Goal: Answer question/provide support: Share knowledge or assist other users

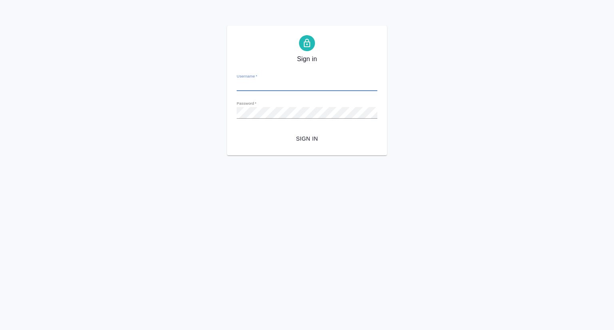
type input "p.seitov@awatera.com"
click at [317, 141] on span "Sign in" at bounding box center [307, 139] width 128 height 10
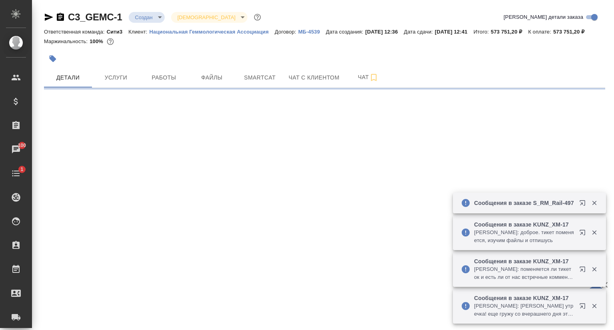
select select "RU"
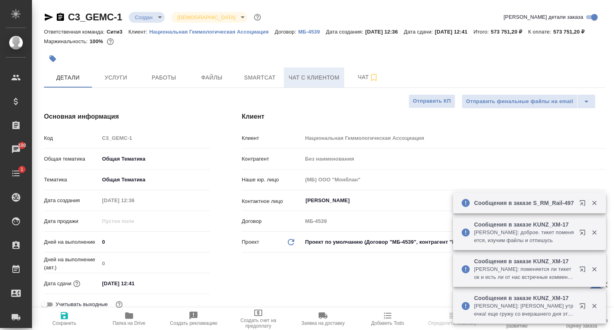
click at [323, 88] on button "Чат с клиентом" at bounding box center [314, 78] width 60 height 20
type textarea "x"
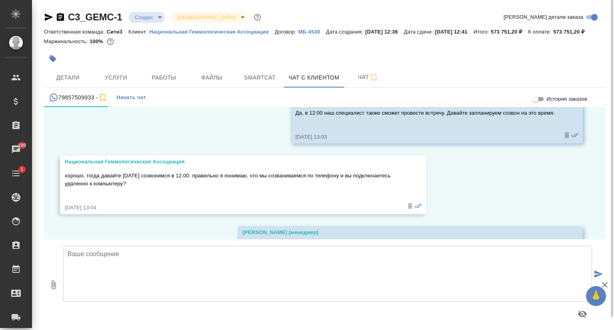
scroll to position [3105, 0]
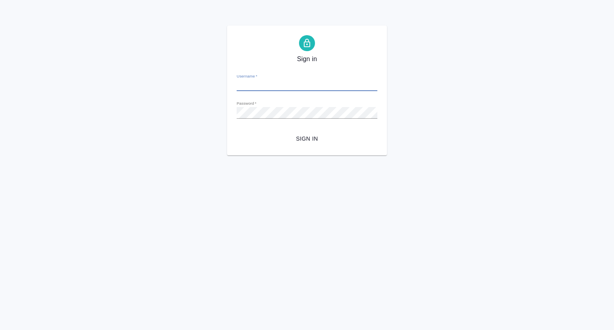
type input "p.seitov@awatera.com"
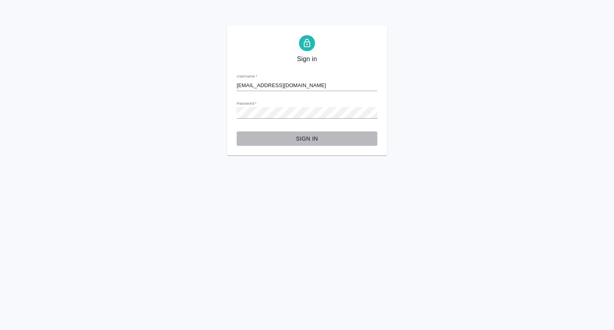
click at [309, 137] on span "Sign in" at bounding box center [307, 139] width 128 height 10
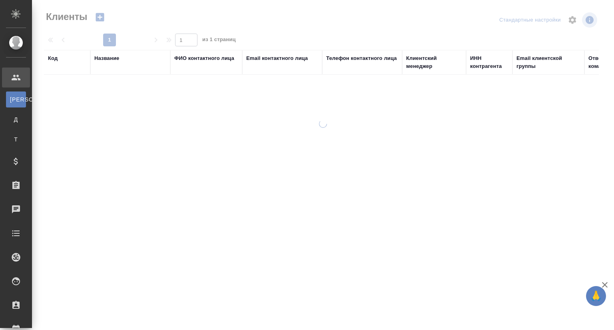
select select "RU"
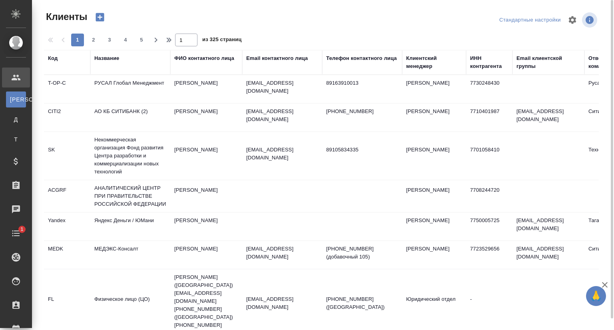
click at [107, 60] on div "Название" at bounding box center [106, 58] width 25 height 8
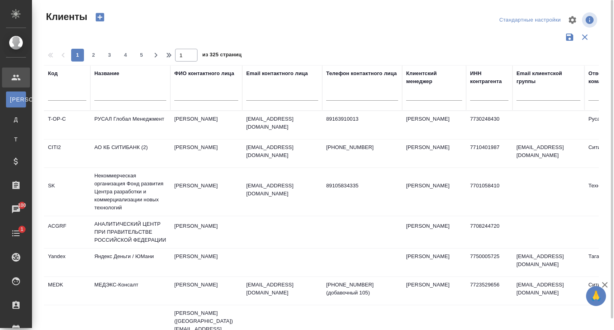
click at [108, 99] on input "text" at bounding box center [130, 96] width 72 height 10
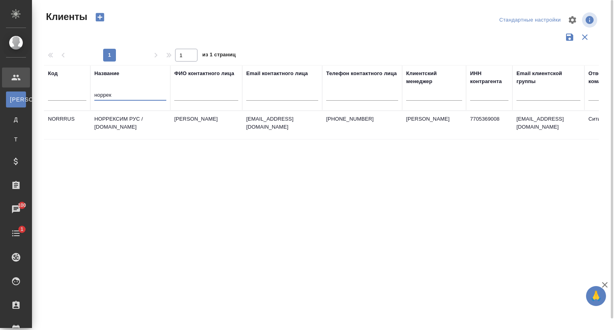
click at [114, 123] on td "НОРРЕКСИМ РУС / norrexim.ru" at bounding box center [130, 125] width 80 height 28
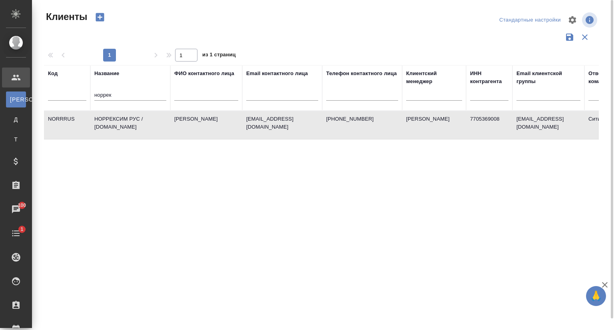
click at [114, 123] on td "НОРРЕКСИМ РУС / norrexim.ru" at bounding box center [130, 125] width 80 height 28
click at [136, 95] on input "норрек" at bounding box center [130, 96] width 72 height 10
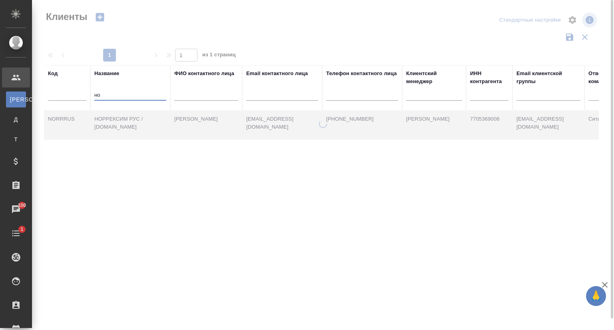
type input "н"
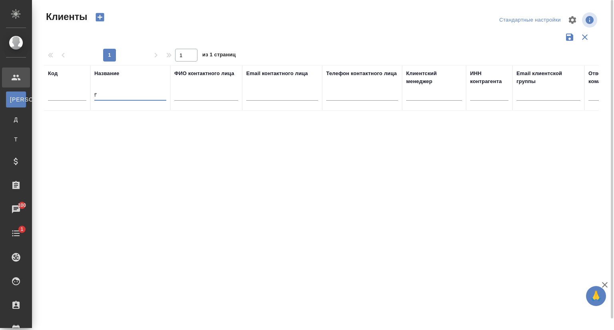
type input "f"
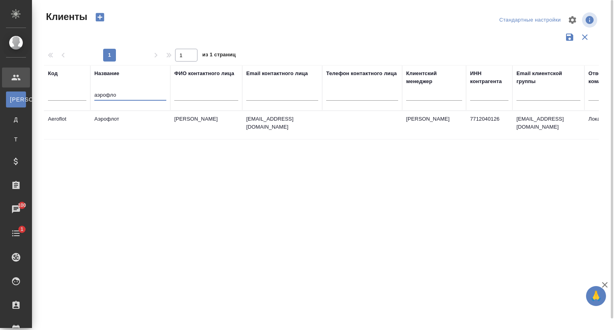
type input "аэрофло"
click at [118, 123] on td "Аэрофлот" at bounding box center [130, 125] width 80 height 28
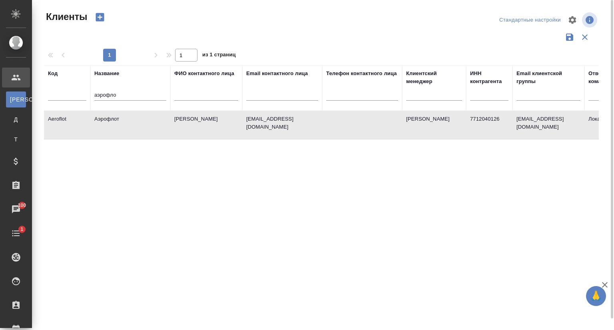
click at [118, 123] on td "Аэрофлот" at bounding box center [130, 125] width 80 height 28
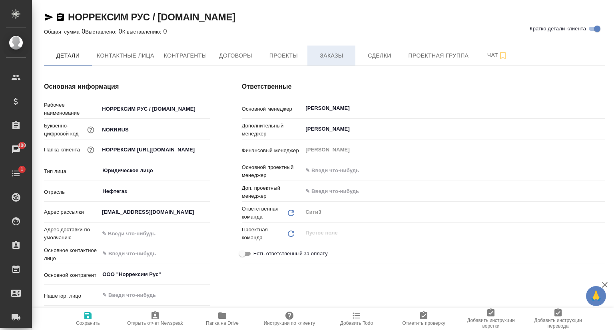
click at [339, 57] on span "Заказы" at bounding box center [331, 56] width 38 height 10
type textarea "x"
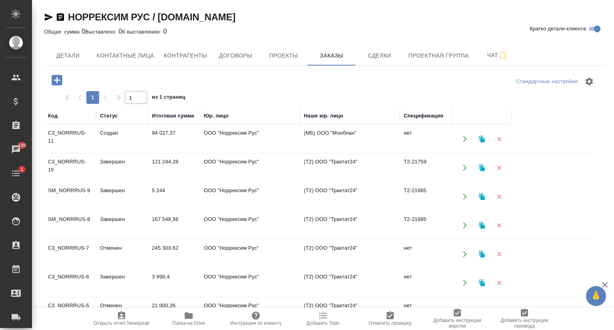
click at [78, 219] on td "SM_NORRRUS-8" at bounding box center [70, 225] width 52 height 28
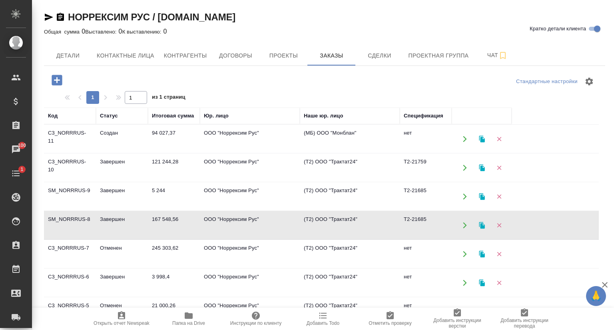
click at [78, 219] on td "SM_NORRRUS-8" at bounding box center [70, 225] width 52 height 28
click at [62, 246] on td "C3_NORRRUS-7" at bounding box center [70, 254] width 52 height 28
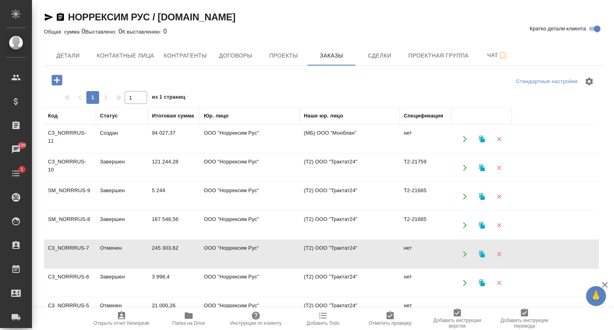
click at [62, 246] on td "C3_NORRRUS-7" at bounding box center [70, 254] width 52 height 28
click at [56, 277] on td "C3_NORRRUS-6" at bounding box center [70, 283] width 52 height 28
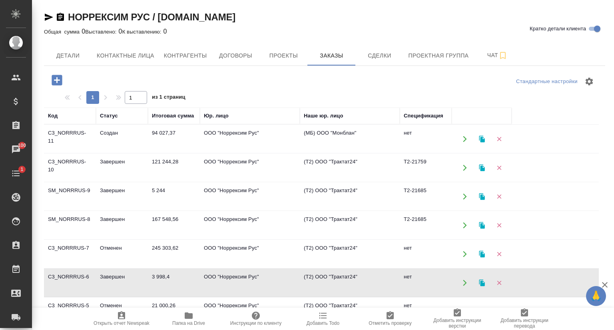
click at [56, 277] on td "C3_NORRRUS-6" at bounding box center [70, 283] width 52 height 28
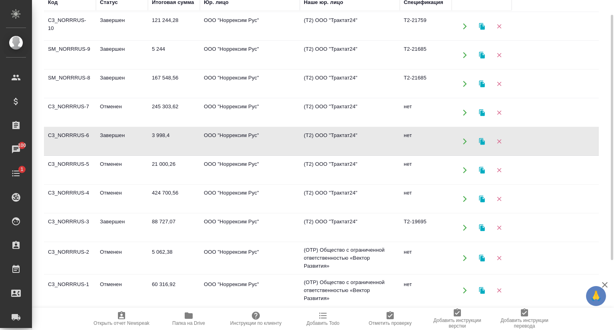
scroll to position [74, 0]
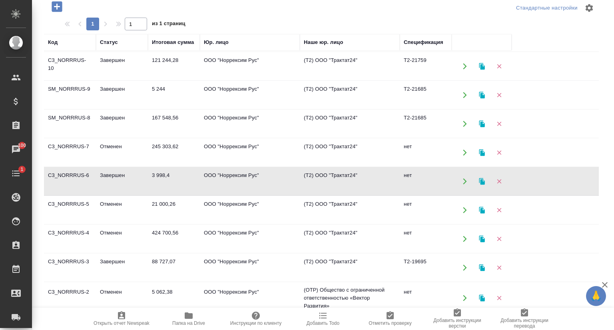
click at [93, 260] on td "C3_NORRRUS-3" at bounding box center [70, 268] width 52 height 28
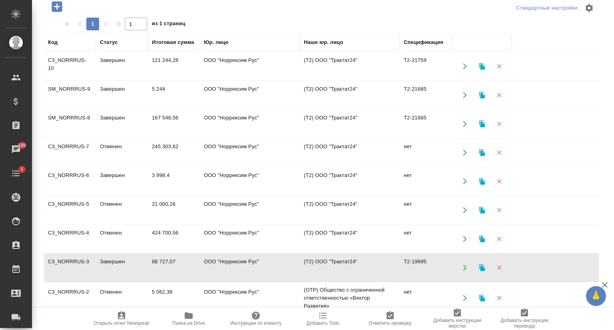
click at [93, 260] on td "C3_NORRRUS-3" at bounding box center [70, 268] width 52 height 28
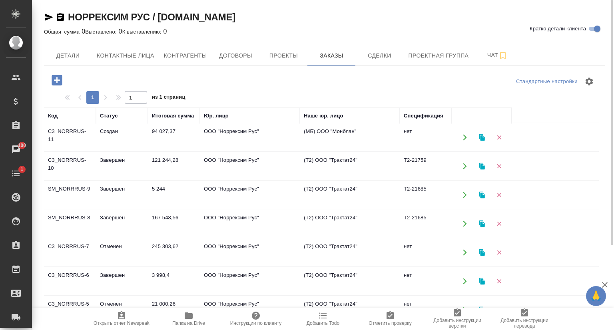
scroll to position [0, 0]
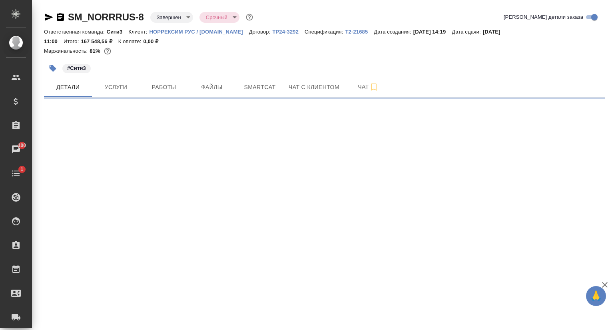
select select "RU"
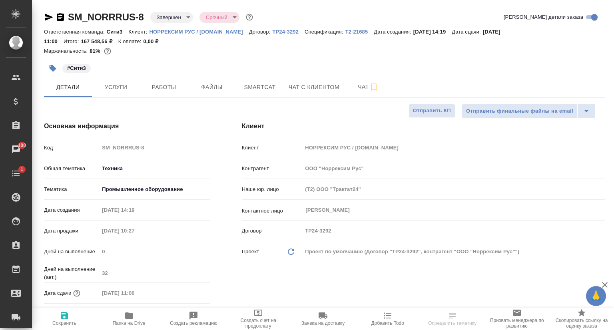
type textarea "x"
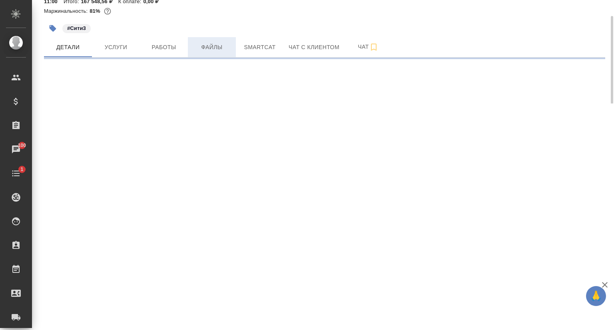
select select "RU"
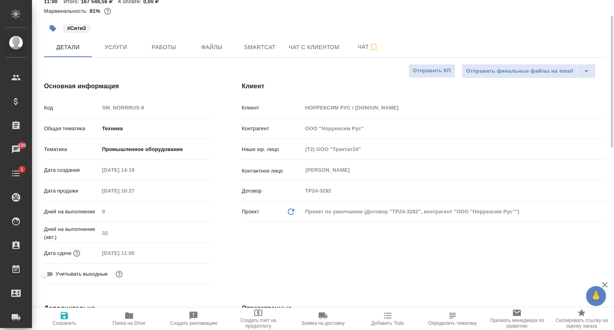
type textarea "x"
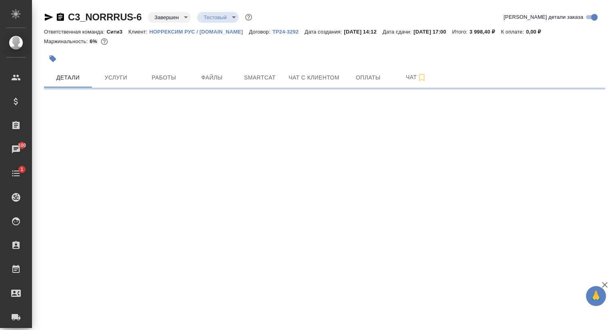
select select "RU"
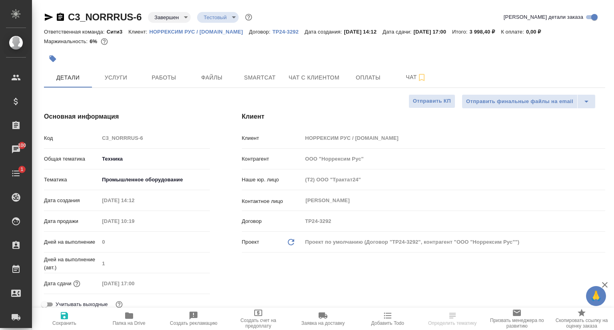
type textarea "x"
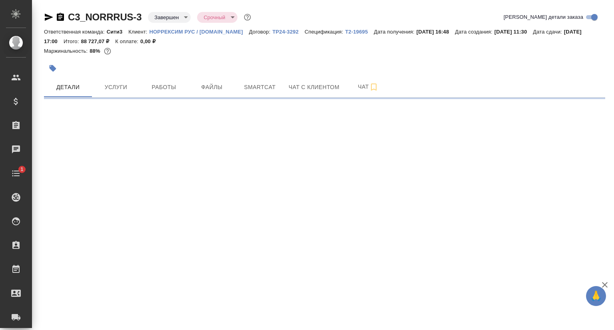
select select "RU"
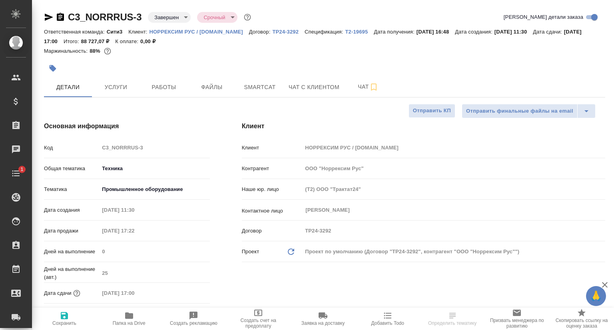
type textarea "x"
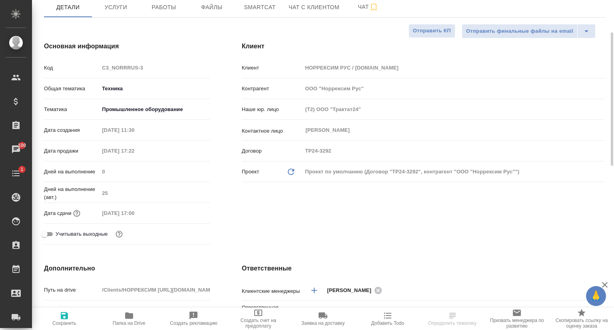
type textarea "x"
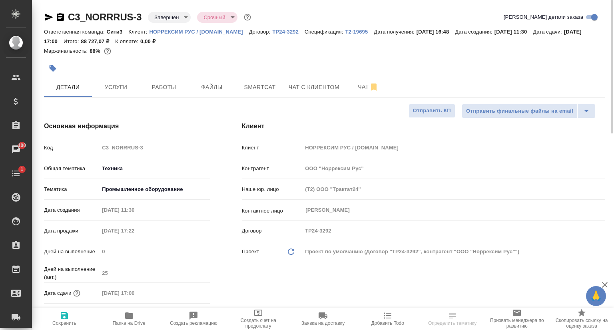
scroll to position [40, 0]
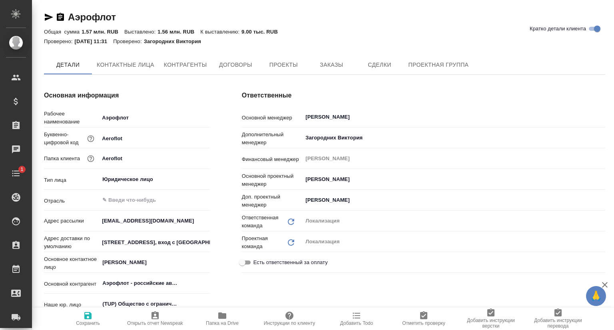
type textarea "x"
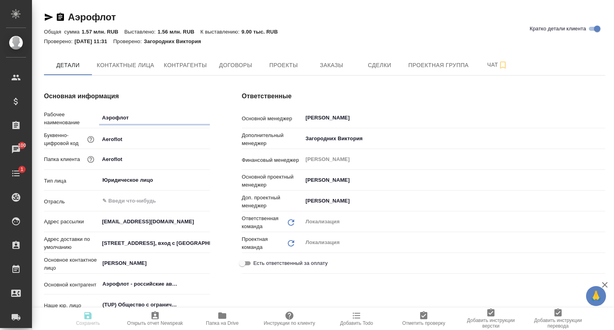
type textarea "x"
click at [286, 68] on span "Проекты" at bounding box center [283, 65] width 38 height 10
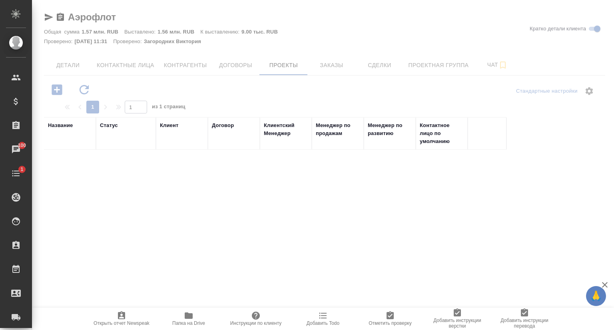
click at [193, 322] on span "Папка на Drive" at bounding box center [188, 324] width 33 height 6
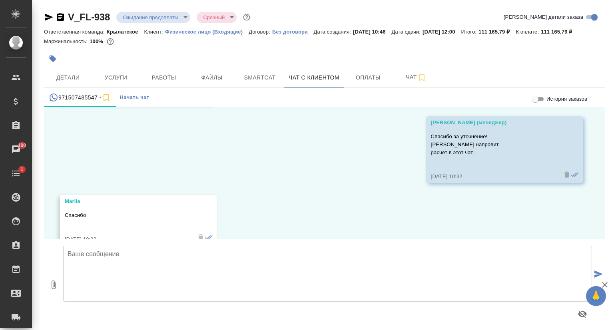
scroll to position [1037, 0]
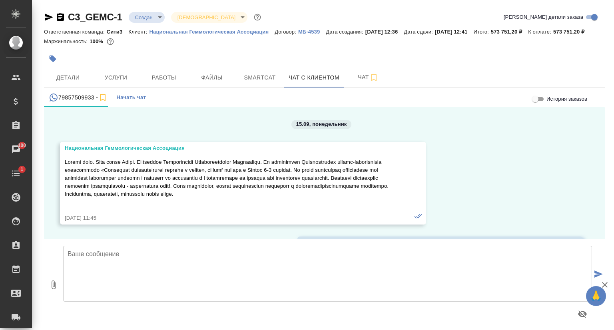
scroll to position [3105, 0]
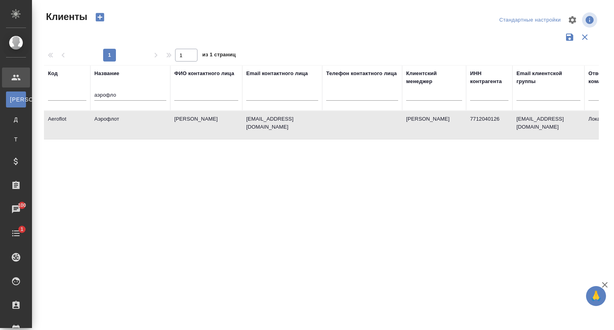
select select "RU"
drag, startPoint x: 132, startPoint y: 87, endPoint x: 110, endPoint y: 94, distance: 23.1
click at [94, 92] on div "аэрофло" at bounding box center [130, 97] width 72 height 20
drag, startPoint x: 124, startPoint y: 96, endPoint x: 63, endPoint y: 96, distance: 61.2
click at [63, 96] on tr "Код Название аэрофло ФИО контактного лица Email контактного лица Телефон контак…" at bounding box center [346, 88] width 604 height 46
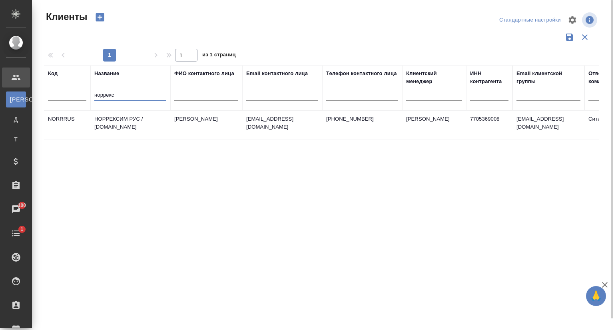
type input "норрекс"
click at [126, 122] on td "НОРРЕКСИМ РУС / norrexim.ru" at bounding box center [130, 125] width 80 height 28
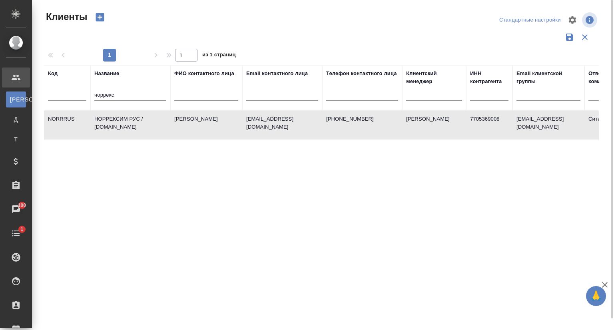
click at [126, 122] on td "НОРРЕКСИМ РУС / norrexim.ru" at bounding box center [130, 125] width 80 height 28
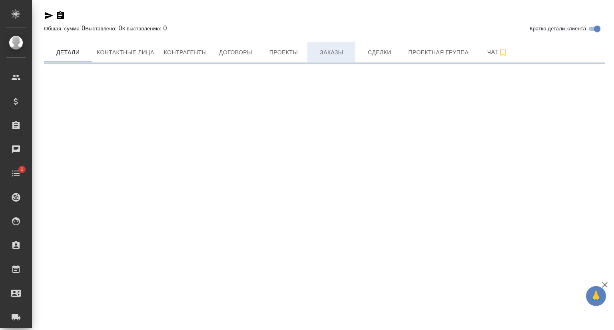
click at [324, 52] on span "Заказы" at bounding box center [331, 53] width 38 height 10
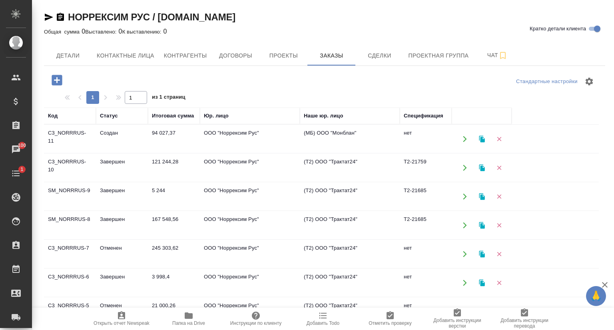
click at [74, 219] on td "SM_NORRRUS-8" at bounding box center [70, 225] width 52 height 28
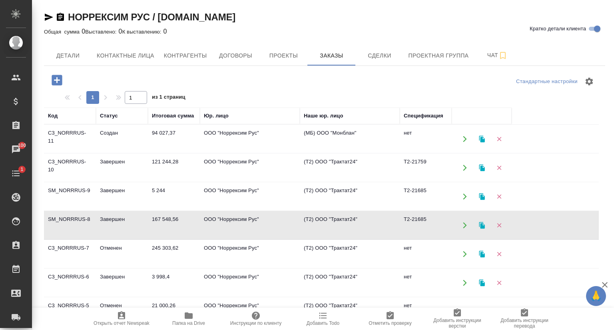
click at [74, 219] on td "SM_NORRRUS-8" at bounding box center [70, 225] width 52 height 28
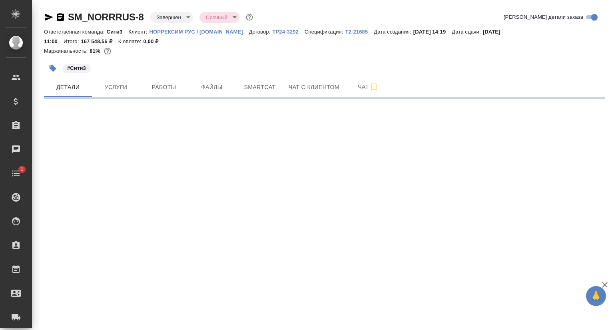
select select "RU"
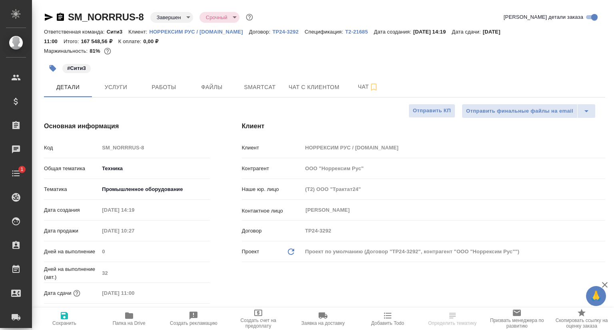
type textarea "x"
